Goal: Task Accomplishment & Management: Use online tool/utility

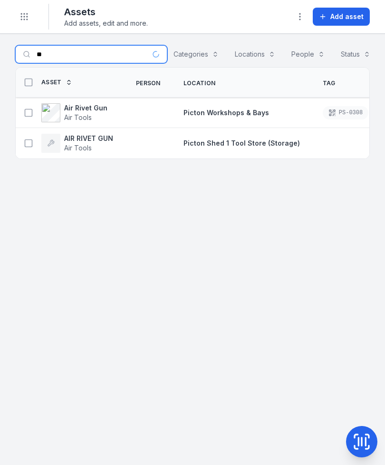
type input "*"
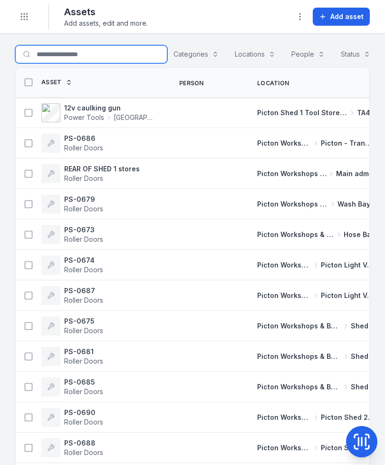
click at [96, 56] on input "Search for assets" at bounding box center [91, 54] width 152 height 18
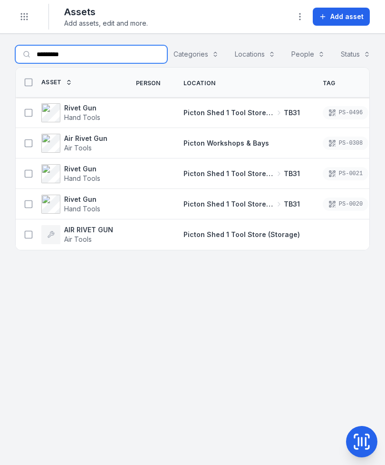
type input "*********"
click at [25, 143] on rect at bounding box center [28, 142] width 7 height 7
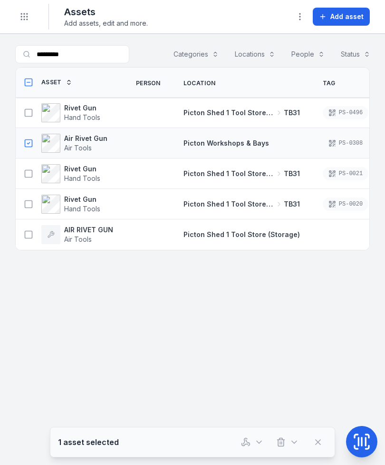
click at [249, 336] on icon "button" at bounding box center [246, 442] width 10 height 10
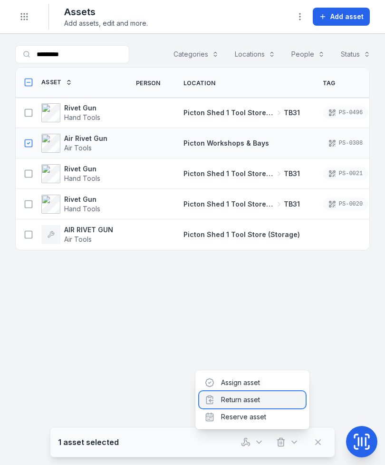
click at [266, 336] on div "Return asset" at bounding box center [252, 399] width 106 height 17
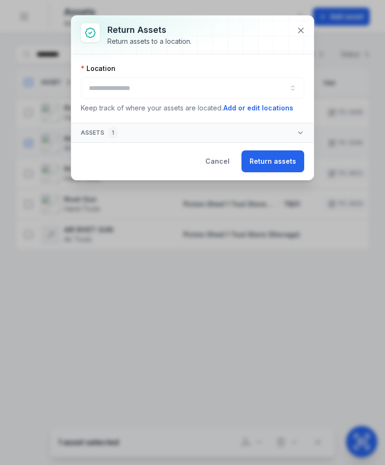
click at [105, 85] on div at bounding box center [192, 88] width 223 height 22
click at [252, 85] on button "button" at bounding box center [192, 88] width 223 height 22
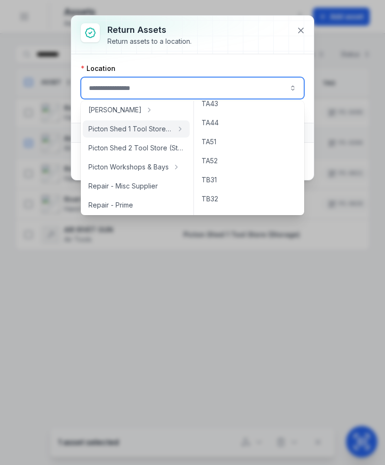
scroll to position [131, 0]
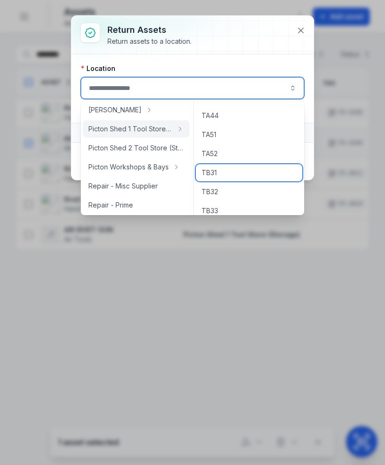
click at [219, 177] on div "TB31" at bounding box center [249, 172] width 106 height 17
type input "****"
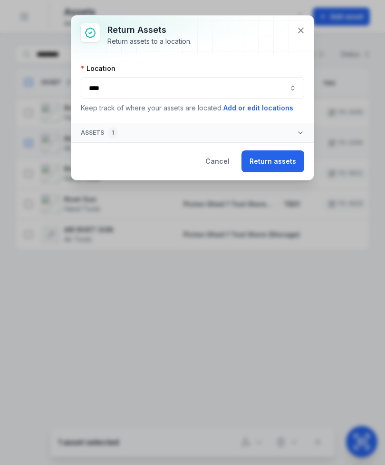
click at [275, 165] on button "Return assets" at bounding box center [273, 161] width 63 height 22
